Goal: Information Seeking & Learning: Learn about a topic

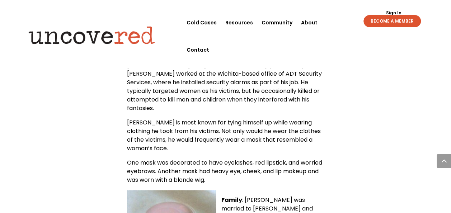
scroll to position [425, 0]
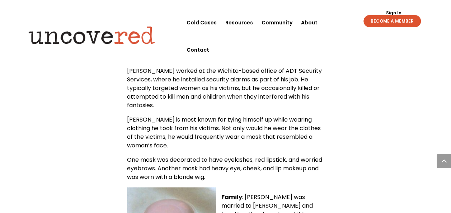
click at [208, 137] on span "[PERSON_NAME] is most known for tying himself up while wearing clothing he took…" at bounding box center [224, 132] width 194 height 34
click at [100, 148] on div "[PERSON_NAME] — Quick Facts Name : [PERSON_NAME] ([DEMOGRAPHIC_DATA]) [PERSON_N…" at bounding box center [225, 146] width 361 height 434
click at [186, 132] on span "[PERSON_NAME] is most known for tying himself up while wearing clothing he took…" at bounding box center [224, 132] width 194 height 34
click at [198, 133] on span "[PERSON_NAME] is most known for tying himself up while wearing clothing he took…" at bounding box center [224, 132] width 194 height 34
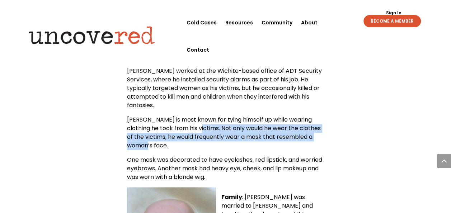
drag, startPoint x: 189, startPoint y: 126, endPoint x: 217, endPoint y: 147, distance: 34.6
click at [217, 147] on p "[PERSON_NAME] is most known for tying himself up while wearing clothing he took…" at bounding box center [225, 135] width 197 height 40
copy span "Not only would he wear the clothes of the victims, he would frequently wear a m…"
click at [202, 133] on span "[PERSON_NAME] is most known for tying himself up while wearing clothing he took…" at bounding box center [224, 132] width 194 height 34
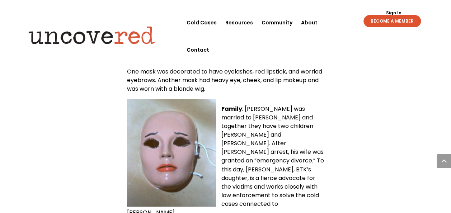
scroll to position [517, 0]
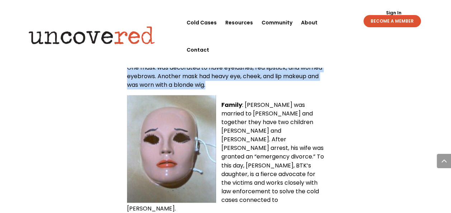
drag, startPoint x: 128, startPoint y: 66, endPoint x: 249, endPoint y: 83, distance: 121.7
click at [249, 83] on p "One mask was decorated to have eyelashes, red lipstick, and worried eyebrows. A…" at bounding box center [225, 79] width 197 height 32
copy span "One mask was decorated to have eyelashes, red lipstick, and worried eyebrows. A…"
click at [213, 101] on img at bounding box center [171, 149] width 89 height 108
click at [346, 82] on div "[PERSON_NAME] — Quick Facts Name : [PERSON_NAME] ([DEMOGRAPHIC_DATA]) [PERSON_N…" at bounding box center [225, 53] width 361 height 434
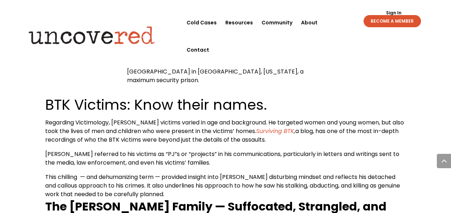
scroll to position [708, 0]
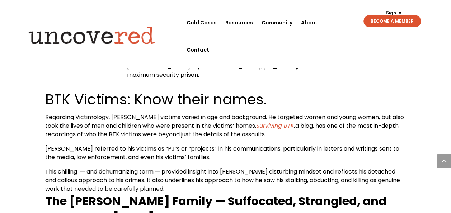
click at [177, 145] on p "[PERSON_NAME] referred to his victims as “PJ”s or “projects” in his communicati…" at bounding box center [225, 156] width 361 height 23
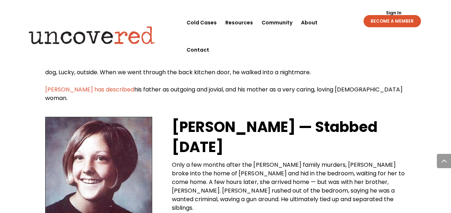
scroll to position [1118, 0]
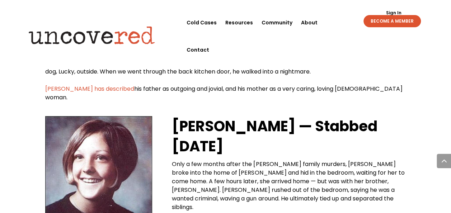
drag, startPoint x: 171, startPoint y: 152, endPoint x: 251, endPoint y: 183, distance: 85.7
copy span "[PERSON_NAME], despite being shot in the head multiple times, was able to escap…"
click at [213, 160] on span "Only a few months after the [PERSON_NAME] family murders, [PERSON_NAME] broke i…" at bounding box center [288, 185] width 232 height 51
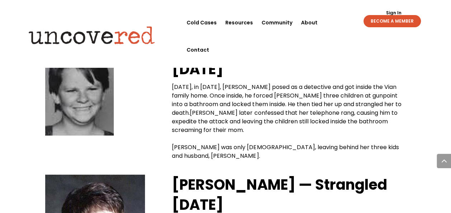
scroll to position [1350, 0]
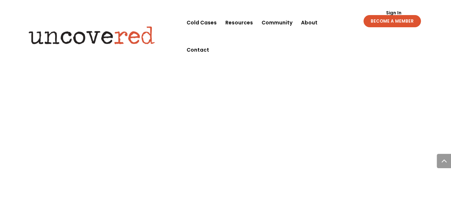
scroll to position [2769, 0]
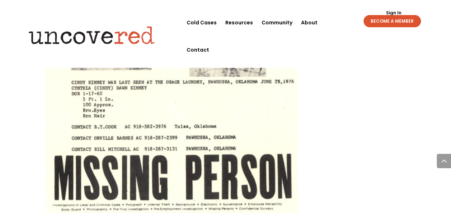
scroll to position [2971, 0]
